Goal: Navigation & Orientation: Find specific page/section

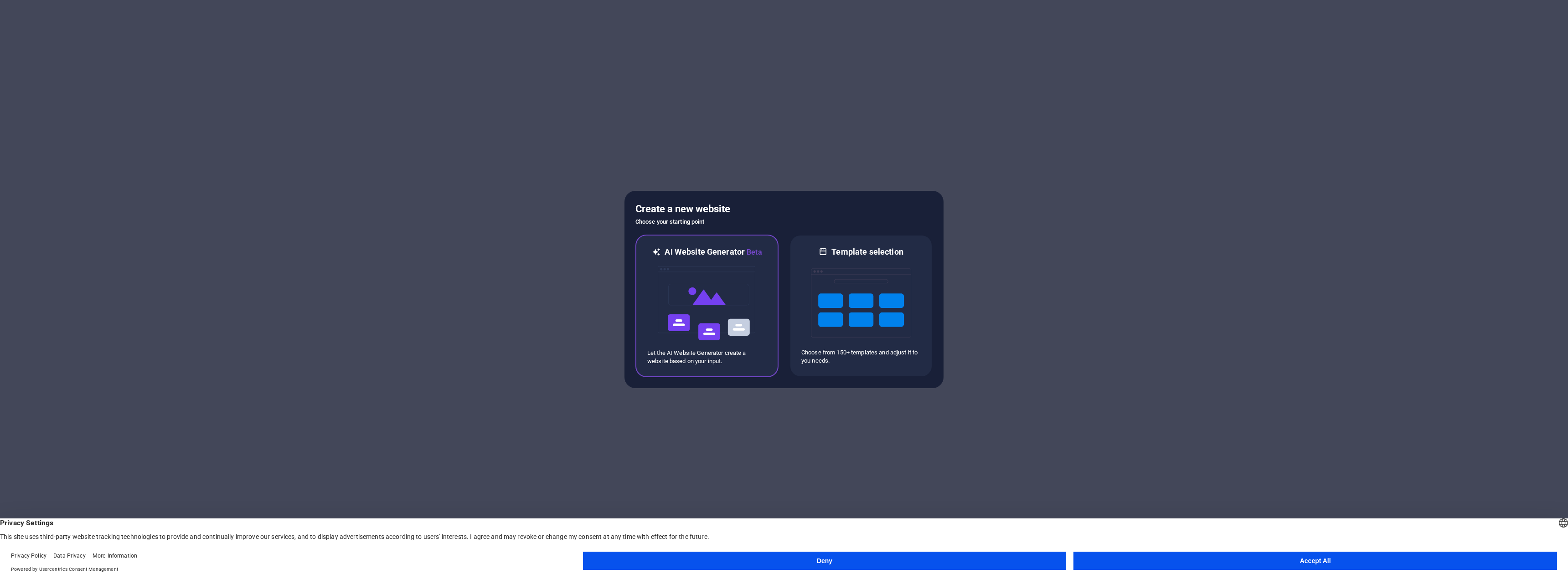
click at [667, 281] on img at bounding box center [707, 303] width 100 height 91
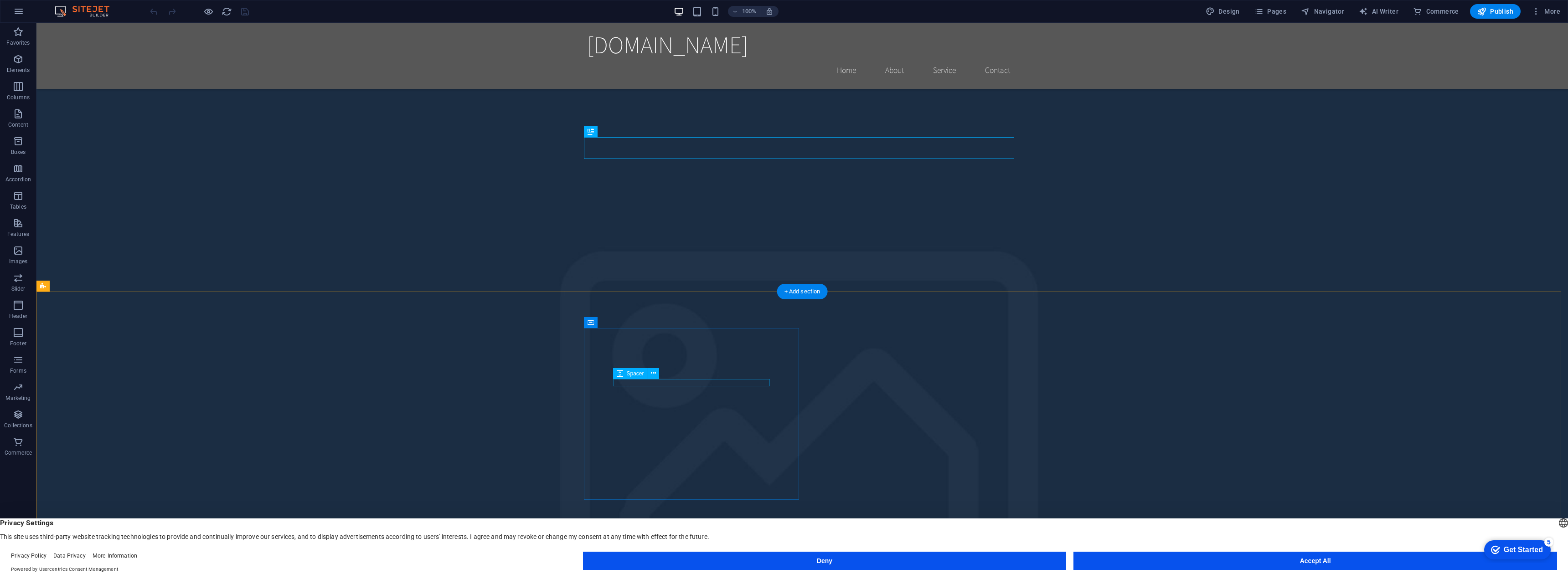
scroll to position [91, 0]
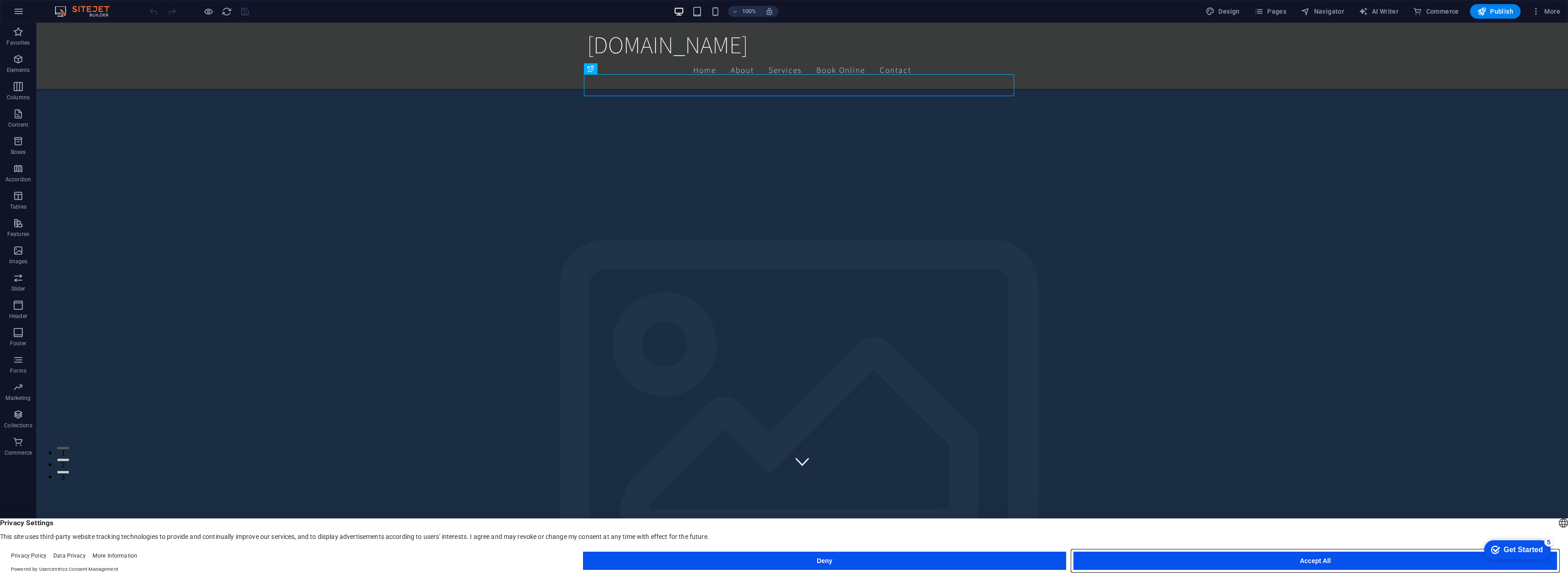
click at [1257, 565] on button "Accept All" at bounding box center [1315, 561] width 484 height 18
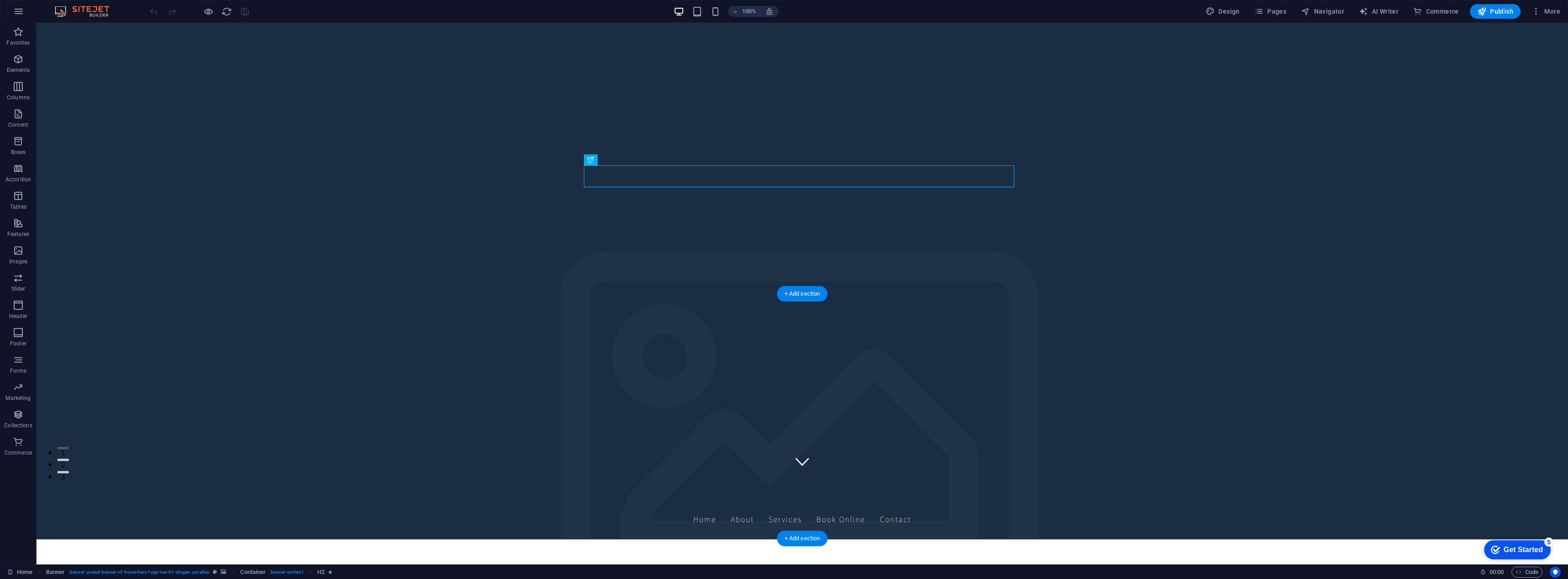
scroll to position [0, 0]
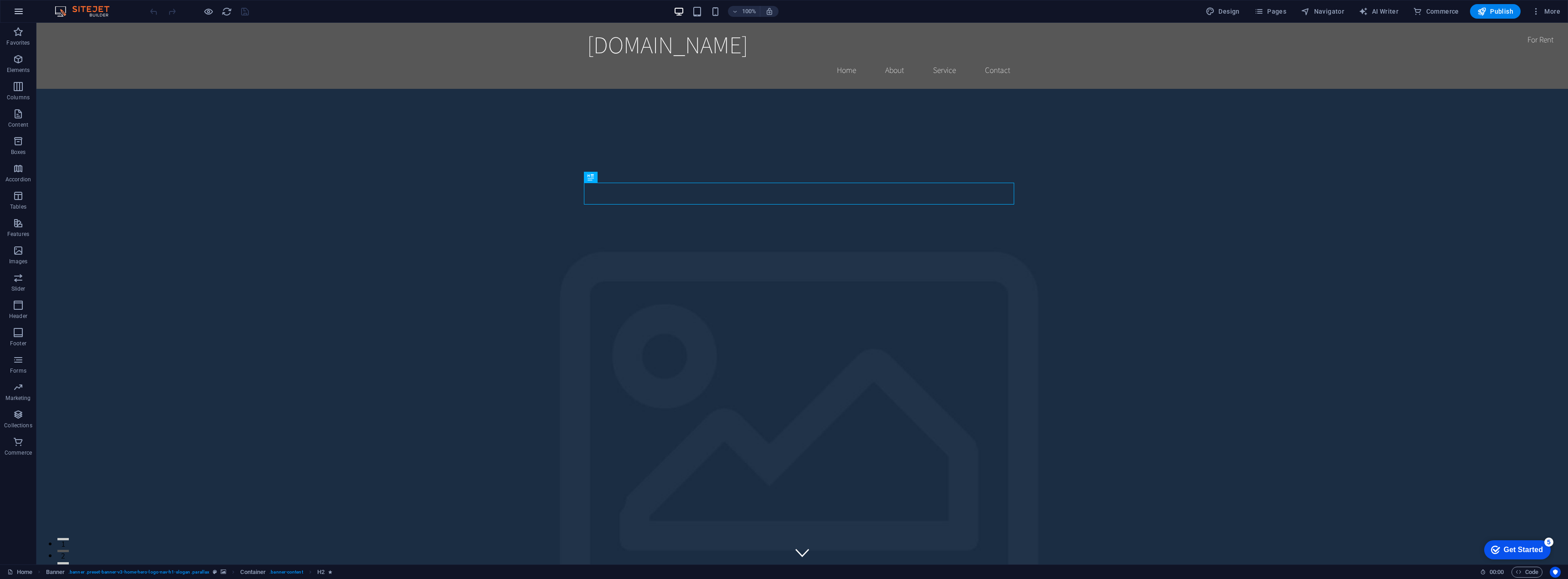
click at [23, 12] on icon "button" at bounding box center [19, 12] width 11 height 11
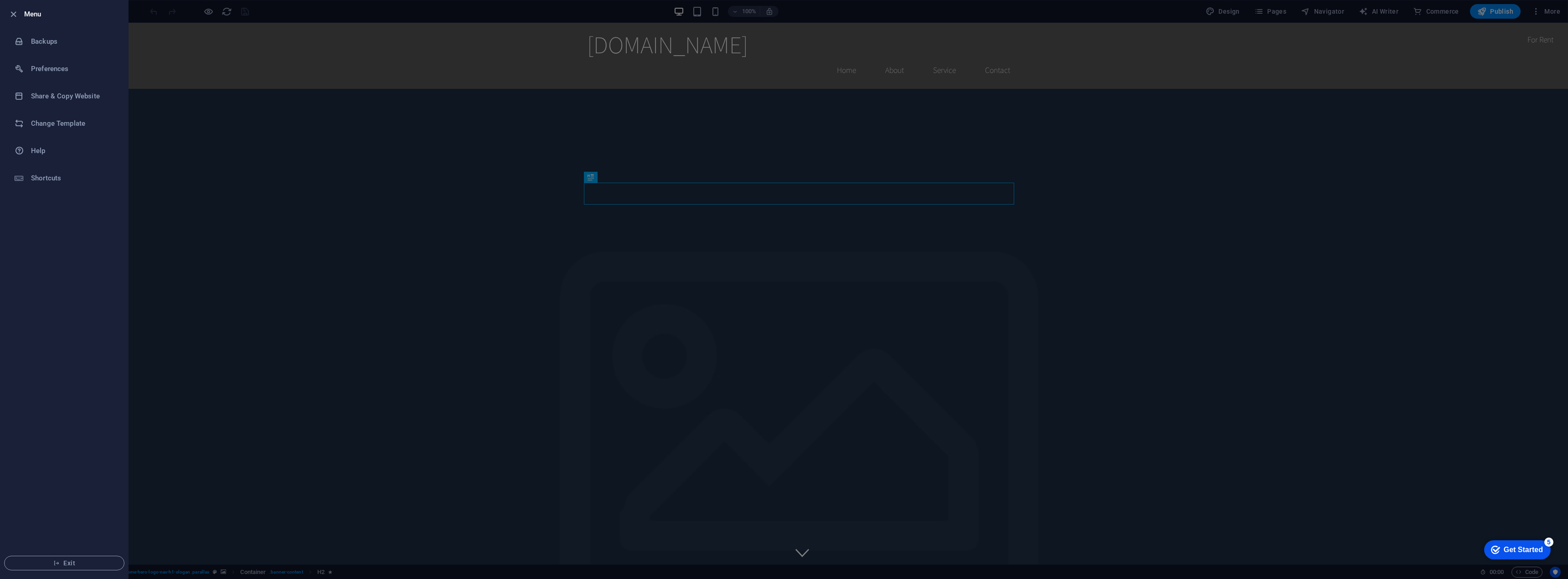
click at [16, 12] on icon "button" at bounding box center [13, 14] width 10 height 10
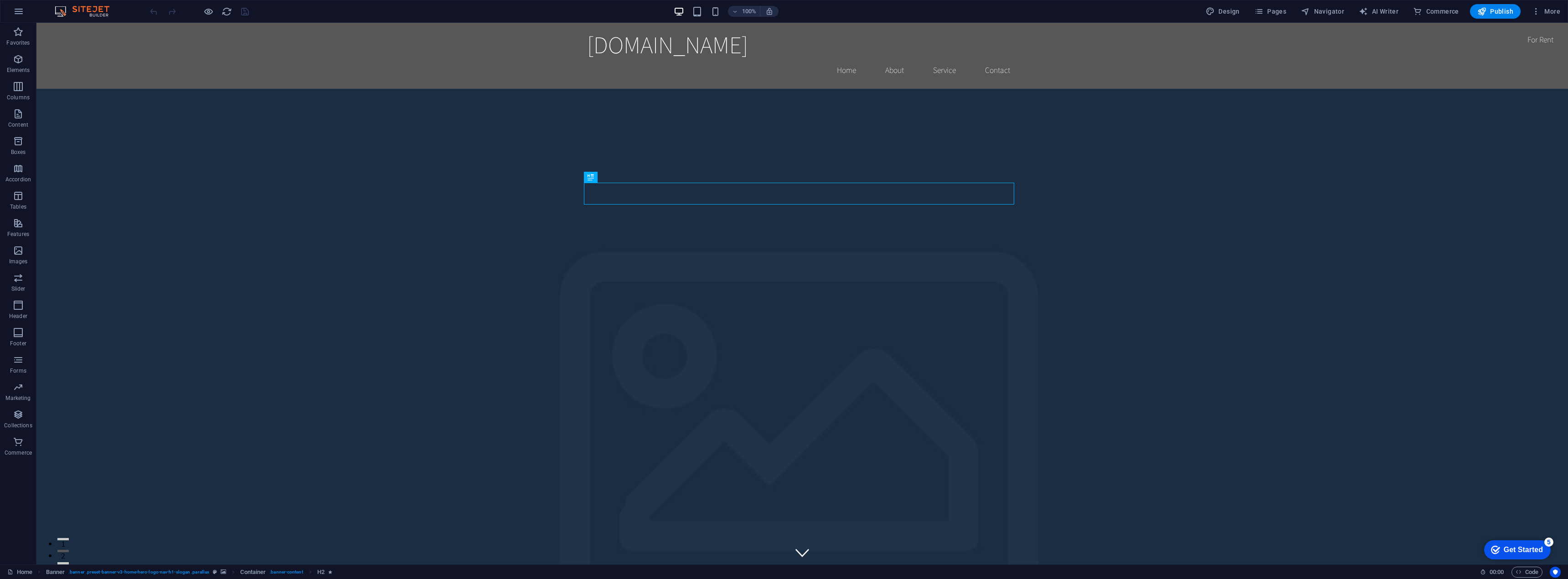
click at [15, 12] on icon "button" at bounding box center [19, 12] width 11 height 11
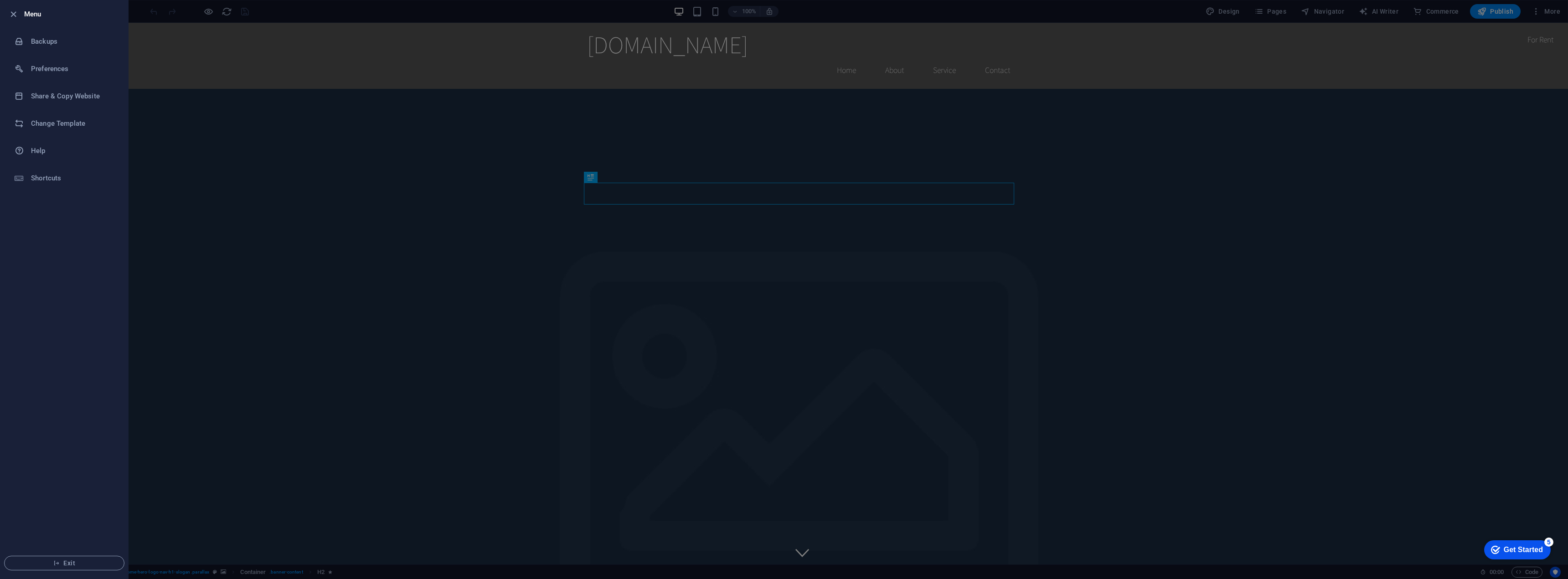
click at [44, 552] on li "Exit" at bounding box center [65, 563] width 128 height 31
drag, startPoint x: 44, startPoint y: 561, endPoint x: 39, endPoint y: 569, distance: 9.4
click at [41, 567] on button "Exit" at bounding box center [65, 563] width 121 height 15
